Goal: Task Accomplishment & Management: Use online tool/utility

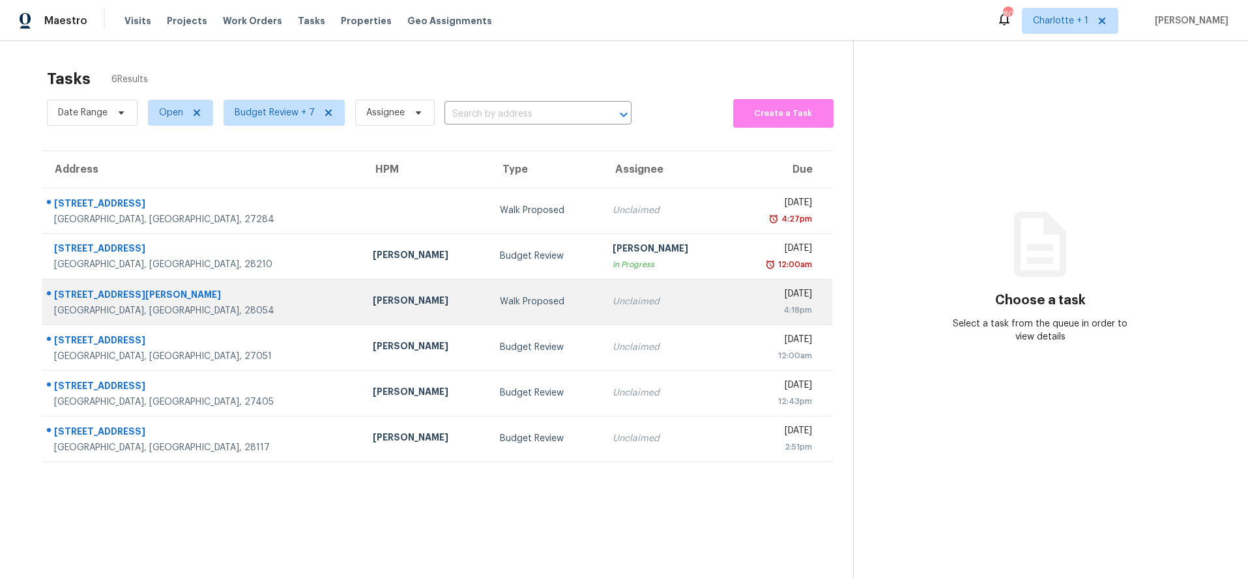
click at [507, 296] on div "Walk Proposed" at bounding box center [546, 301] width 92 height 13
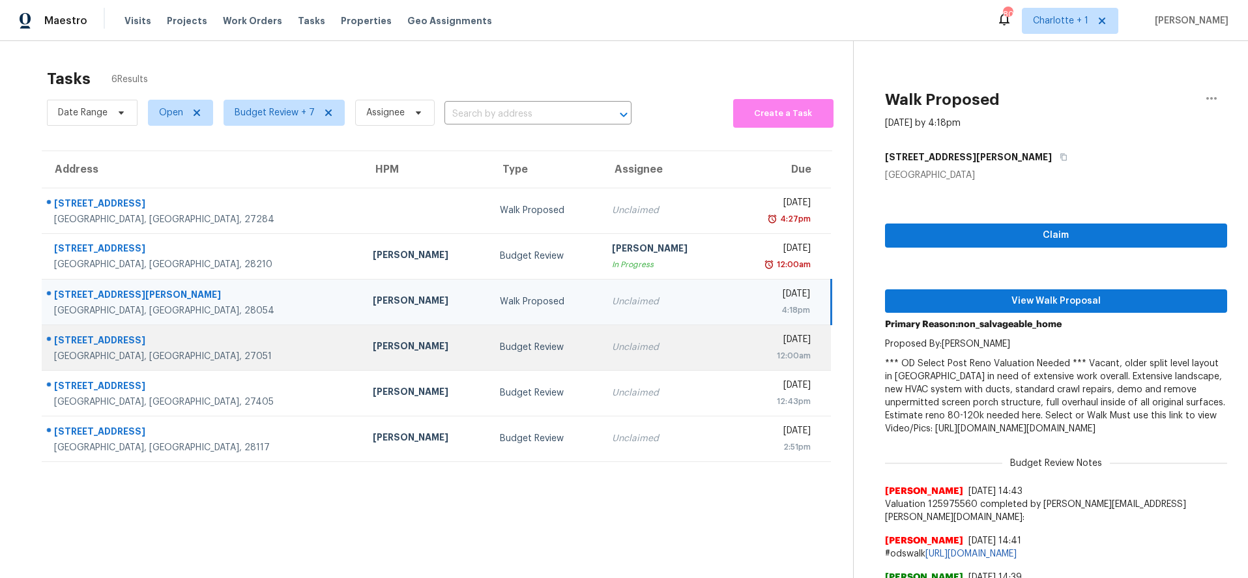
click at [490, 364] on td "Budget Review" at bounding box center [546, 348] width 113 height 46
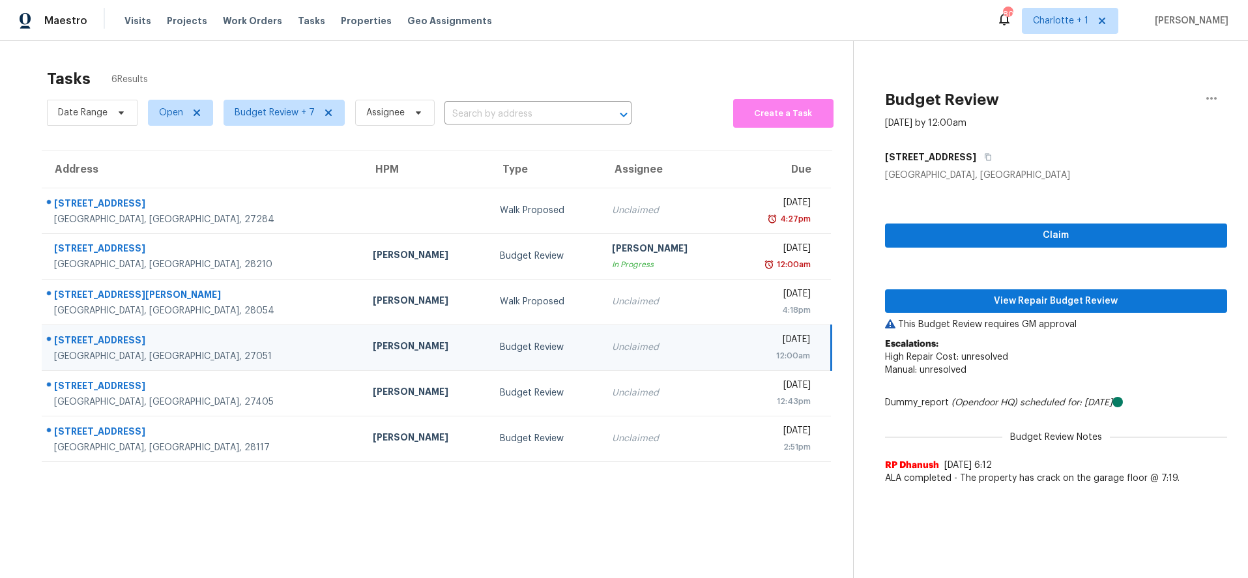
drag, startPoint x: 282, startPoint y: 347, endPoint x: 296, endPoint y: 346, distance: 14.4
click at [373, 347] on div "[PERSON_NAME]" at bounding box center [426, 348] width 106 height 16
click at [1050, 299] on span "View Repair Budget Review" at bounding box center [1057, 301] width 322 height 16
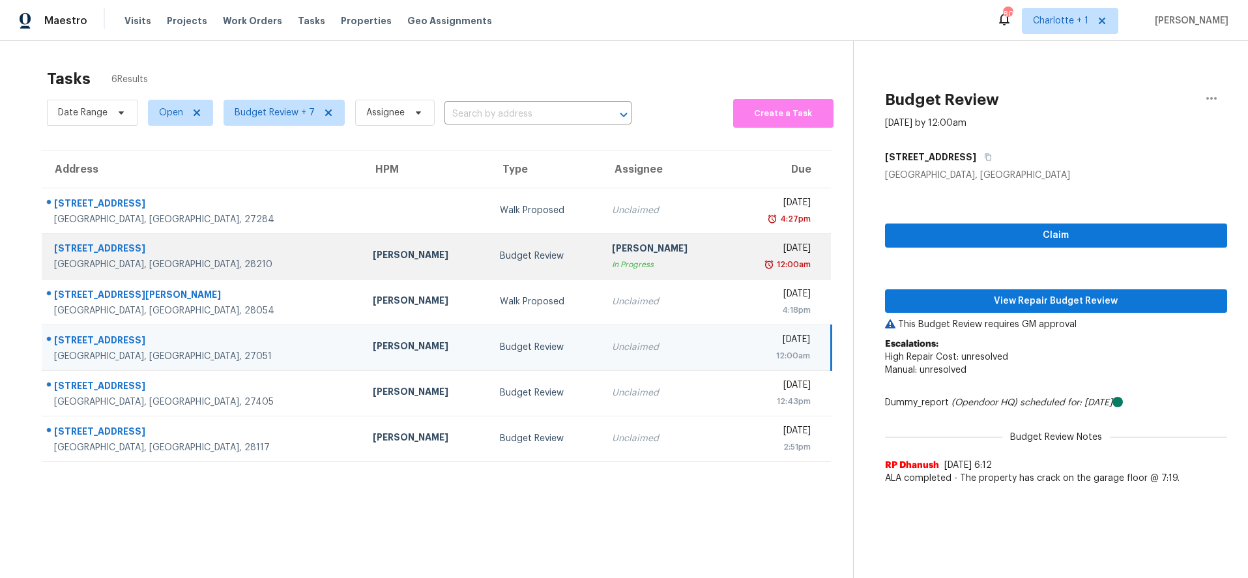
click at [362, 272] on td "[PERSON_NAME]" at bounding box center [425, 256] width 127 height 46
